Goal: Information Seeking & Learning: Check status

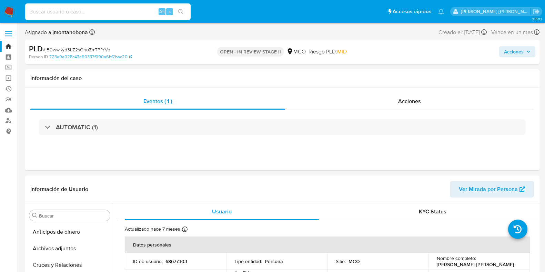
select select "10"
click at [10, 120] on link "Buscador de personas" at bounding box center [41, 120] width 82 height 11
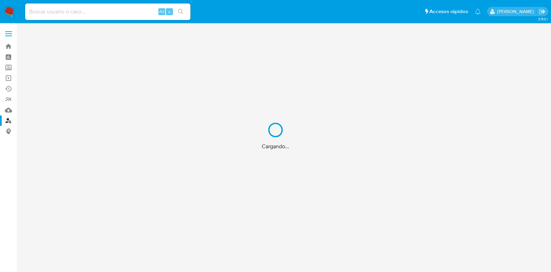
click at [378, 125] on div "Cargando..." at bounding box center [275, 136] width 551 height 272
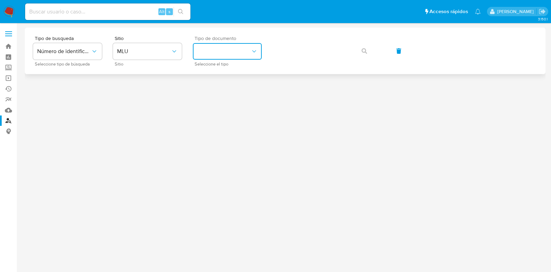
click at [219, 52] on button "identificationType" at bounding box center [227, 51] width 69 height 17
click at [126, 55] on button "MLU" at bounding box center [147, 51] width 69 height 17
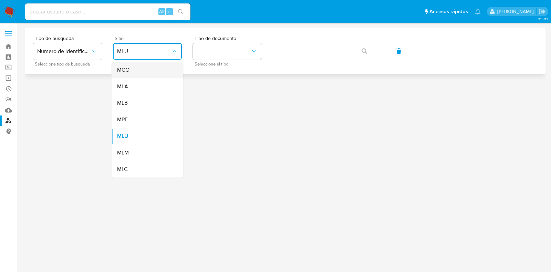
click at [135, 74] on div "MCO" at bounding box center [145, 70] width 57 height 17
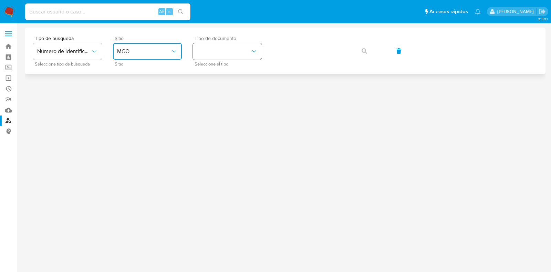
click at [228, 49] on button "identificationType" at bounding box center [227, 51] width 69 height 17
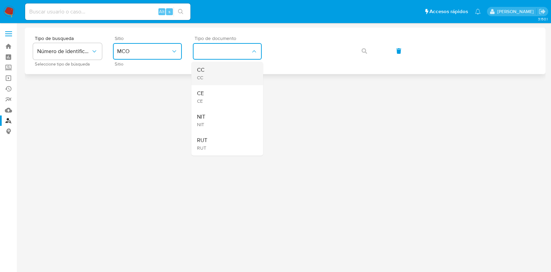
click at [219, 73] on div "CC CC" at bounding box center [225, 73] width 57 height 23
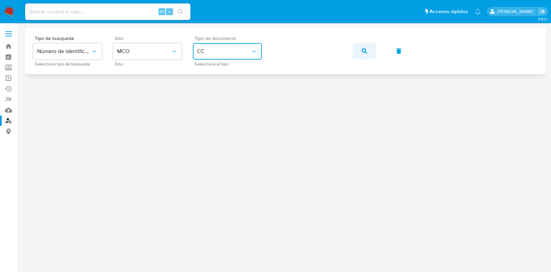
click at [361, 50] on button "button" at bounding box center [364, 51] width 23 height 17
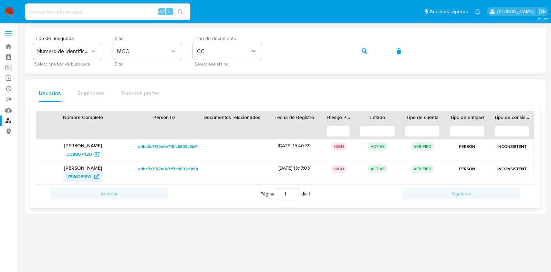
click at [80, 175] on span "788628353" at bounding box center [79, 176] width 24 height 11
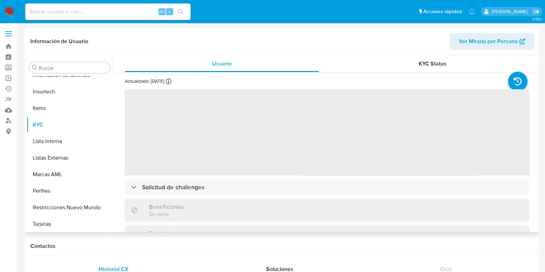
scroll to position [274, 0]
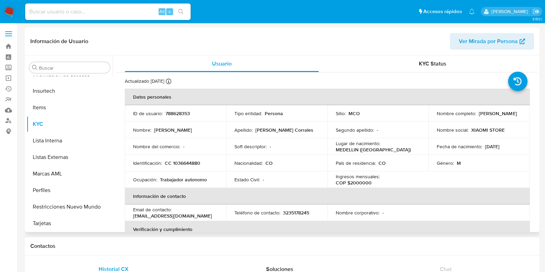
select select "10"
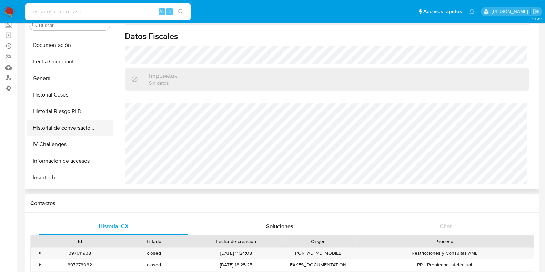
scroll to position [188, 0]
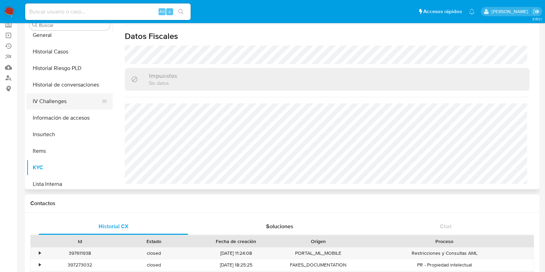
click at [54, 97] on button "IV Challenges" at bounding box center [67, 101] width 81 height 17
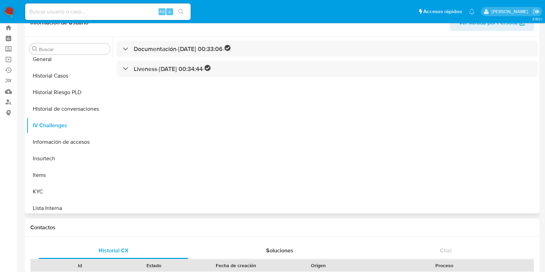
scroll to position [0, 0]
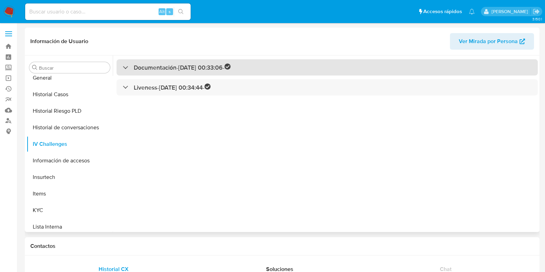
click at [214, 68] on h3 "Documentación - 25/03/2024 00:33:06 -" at bounding box center [182, 67] width 97 height 8
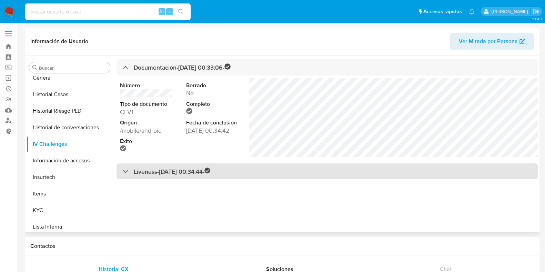
click at [185, 172] on h3 "Liveness - 25/03/2024 00:34:44 -" at bounding box center [172, 171] width 77 height 8
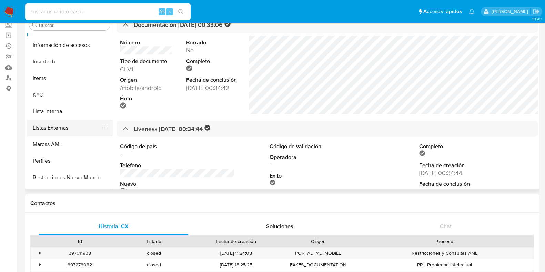
scroll to position [274, 0]
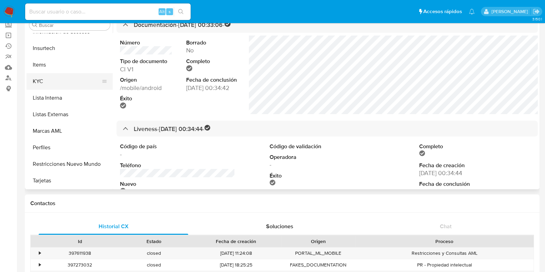
click at [52, 84] on button "KYC" at bounding box center [67, 81] width 81 height 17
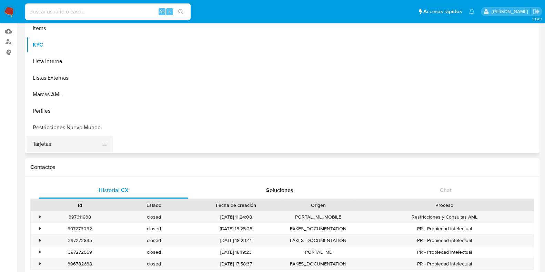
scroll to position [86, 0]
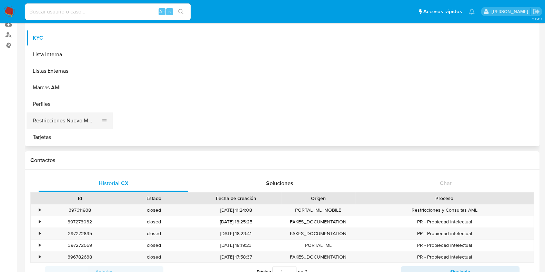
click at [81, 123] on button "Restricciones Nuevo Mundo" at bounding box center [67, 120] width 81 height 17
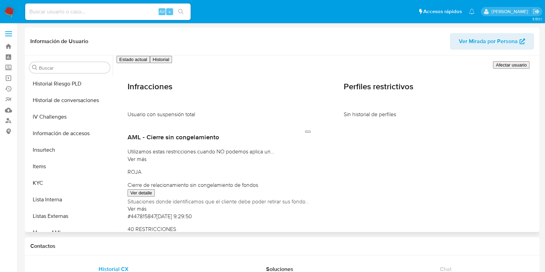
scroll to position [258, 0]
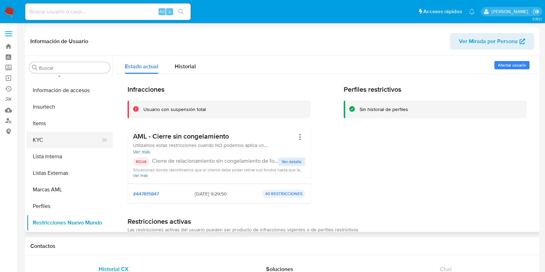
click at [51, 136] on button "KYC" at bounding box center [67, 140] width 81 height 17
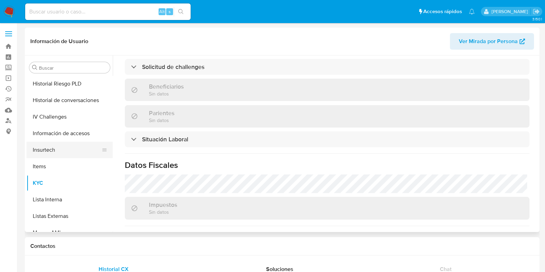
scroll to position [172, 0]
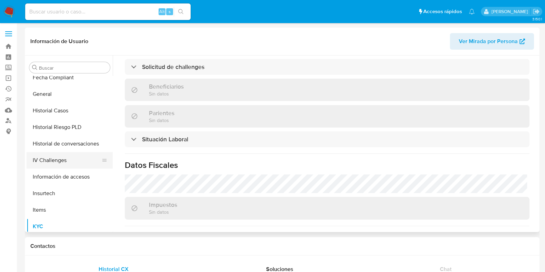
click at [64, 159] on button "IV Challenges" at bounding box center [67, 160] width 81 height 17
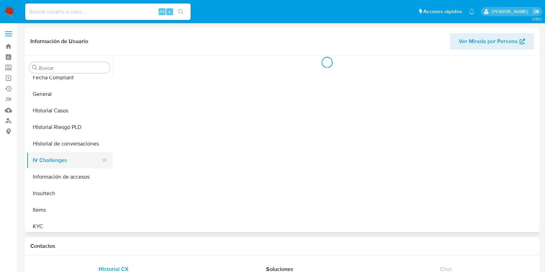
scroll to position [0, 0]
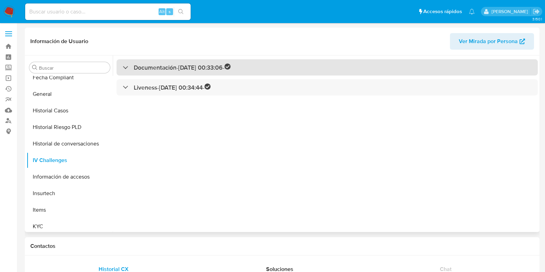
click at [178, 72] on div "Documentación - 25/03/2024 00:33:06 -" at bounding box center [326, 67] width 421 height 16
